Goal: Task Accomplishment & Management: Manage account settings

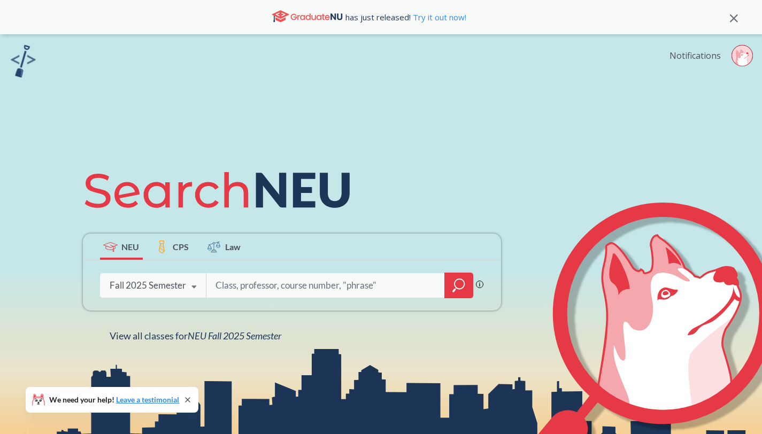
click at [708, 60] on link "Notifications" at bounding box center [695, 56] width 51 height 12
click at [745, 65] on icon at bounding box center [742, 58] width 13 height 17
click at [693, 57] on link "Notifications" at bounding box center [695, 56] width 51 height 12
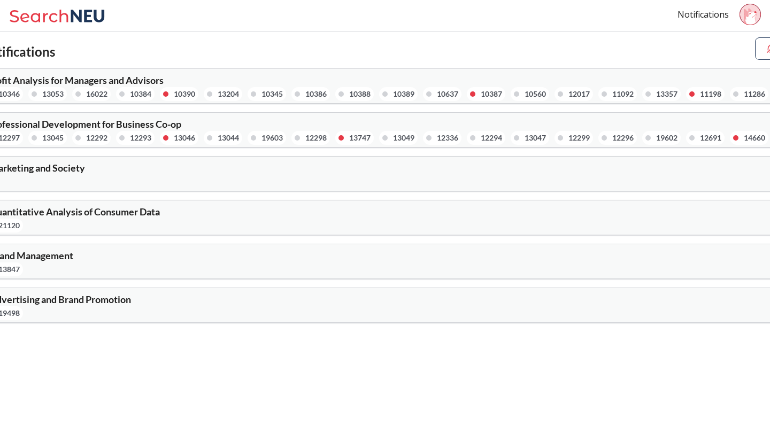
click at [37, 95] on div "13053" at bounding box center [47, 94] width 39 height 14
click at [47, 95] on div "13053" at bounding box center [52, 94] width 21 height 12
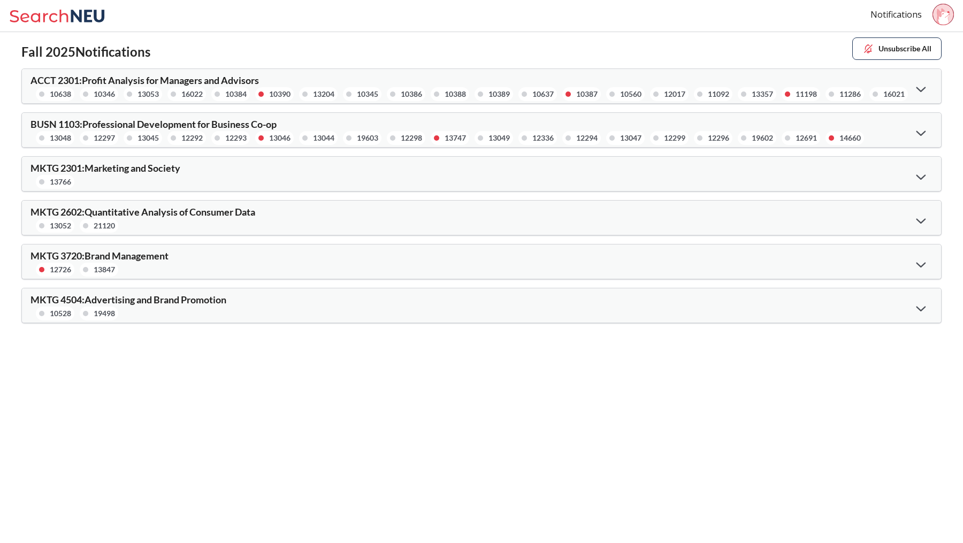
click at [762, 88] on icon at bounding box center [921, 89] width 10 height 6
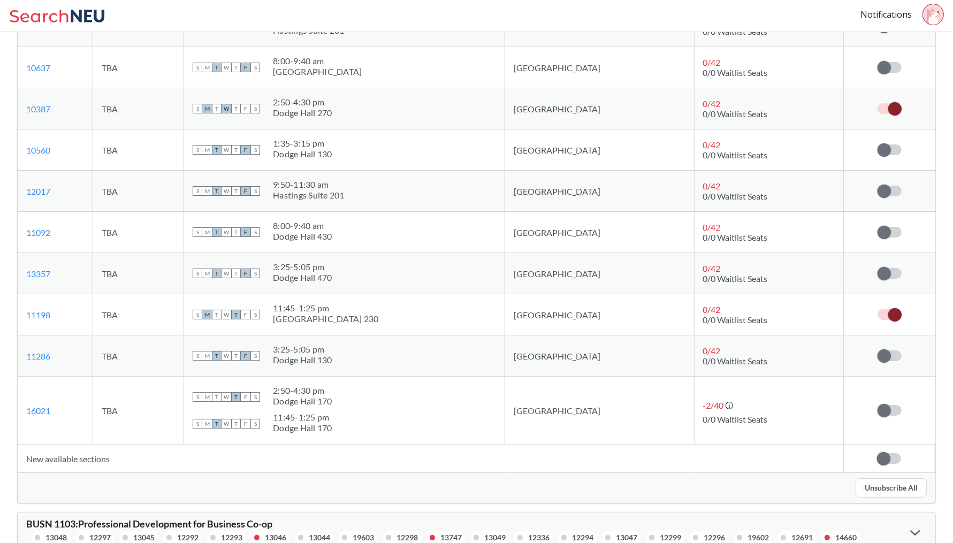
scroll to position [576, 0]
